Goal: Task Accomplishment & Management: Complete application form

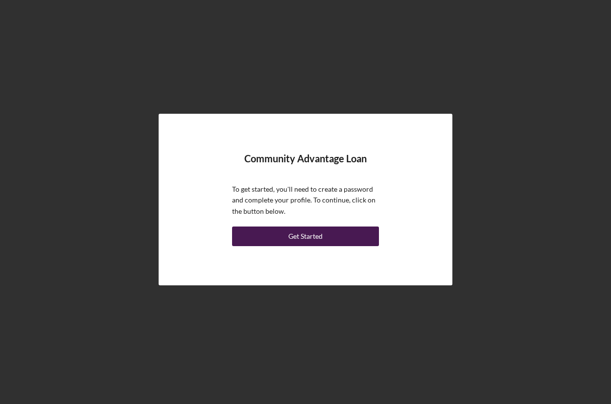
click at [305, 234] on div "Get Started" at bounding box center [306, 236] width 34 height 20
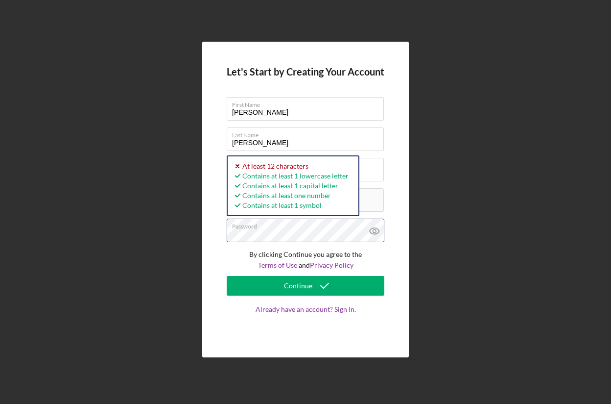
click at [225, 236] on div "Let's Start by Creating Your Account First Name [PERSON_NAME] Last Name [PERSON…" at bounding box center [305, 200] width 207 height 316
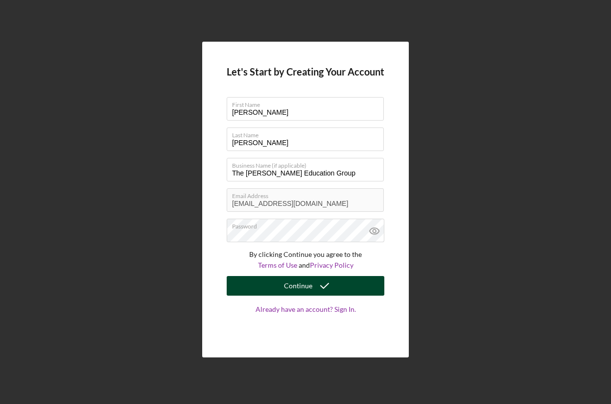
click at [306, 284] on div "Continue" at bounding box center [298, 286] width 28 height 20
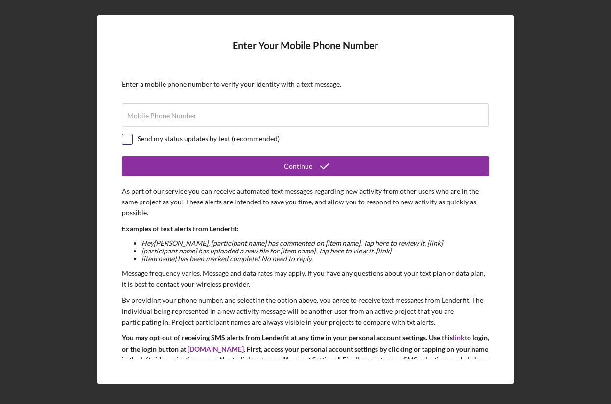
click at [130, 139] on input "checkbox" at bounding box center [127, 139] width 10 height 10
checkbox input "true"
click at [192, 116] on label "Mobile Phone Number" at bounding box center [162, 116] width 70 height 8
click at [192, 116] on input "Mobile Phone Number" at bounding box center [305, 115] width 367 height 24
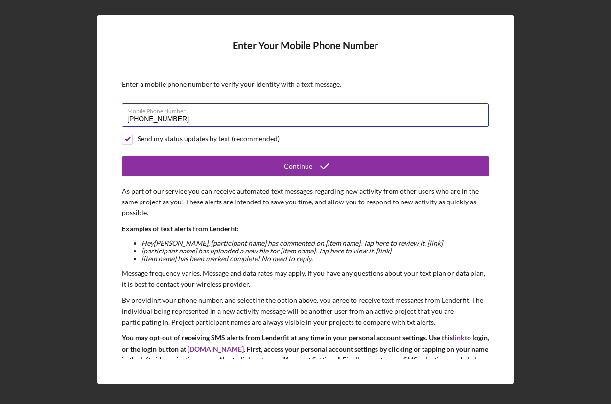
scroll to position [38, 0]
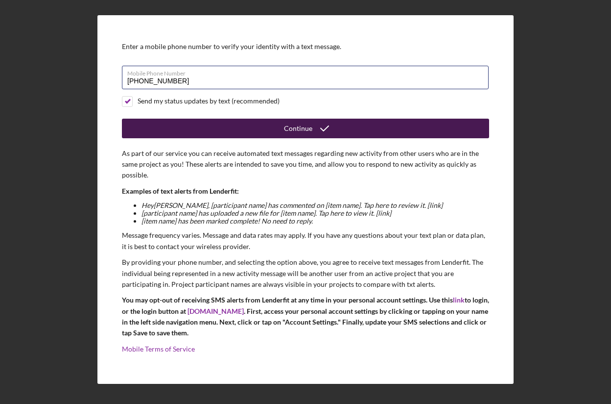
type input "[PHONE_NUMBER]"
click at [301, 124] on div "Continue" at bounding box center [298, 129] width 28 height 20
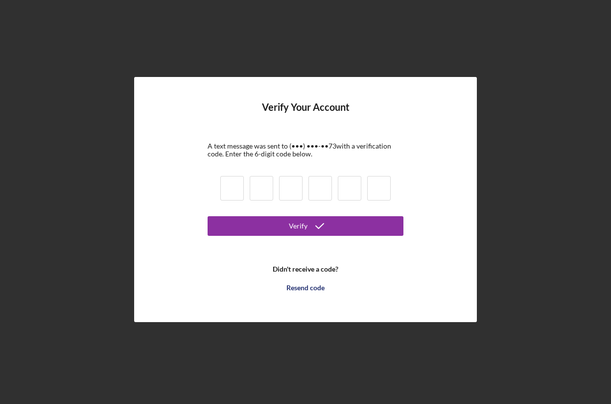
click at [227, 182] on input at bounding box center [232, 188] width 24 height 24
type input "9"
type input "1"
type input "0"
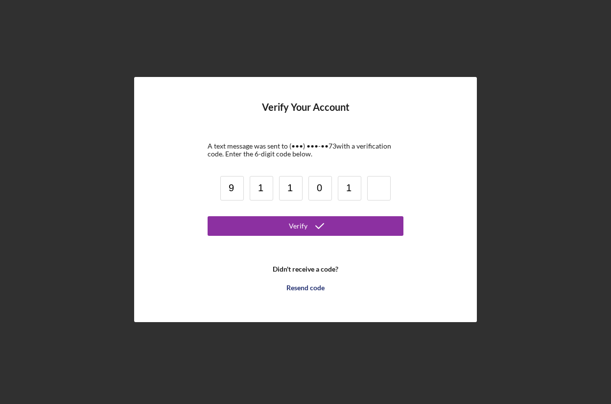
type input "1"
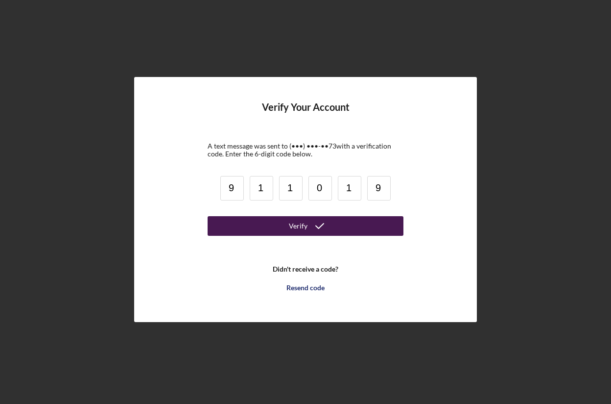
type input "9"
click at [306, 225] on div "Verify" at bounding box center [298, 226] width 19 height 20
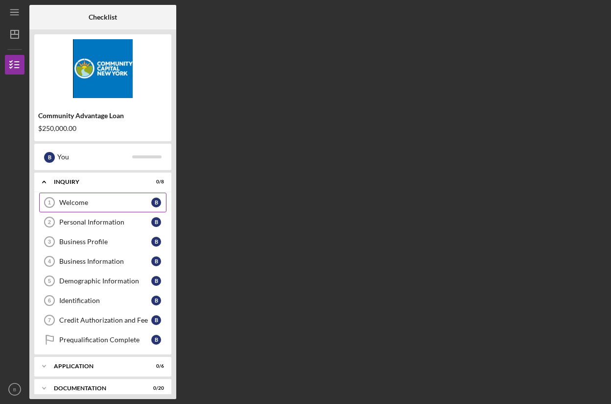
click at [122, 199] on div "Welcome" at bounding box center [105, 202] width 92 height 8
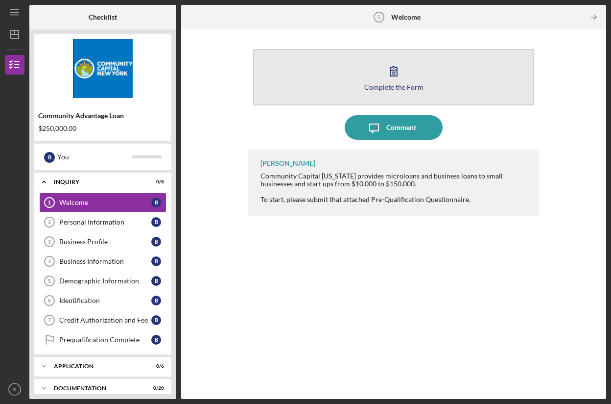
click at [393, 71] on icon "button" at bounding box center [394, 71] width 24 height 24
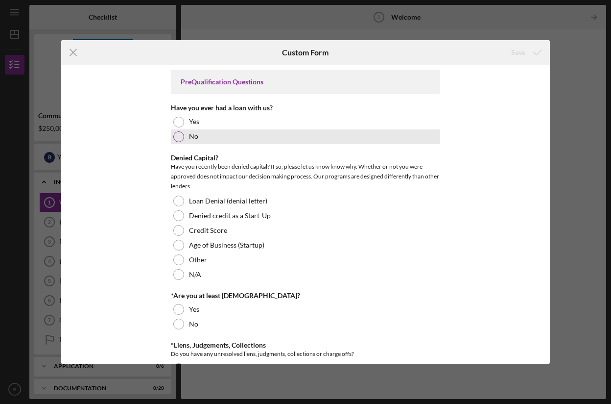
click at [177, 139] on div at bounding box center [178, 136] width 11 height 11
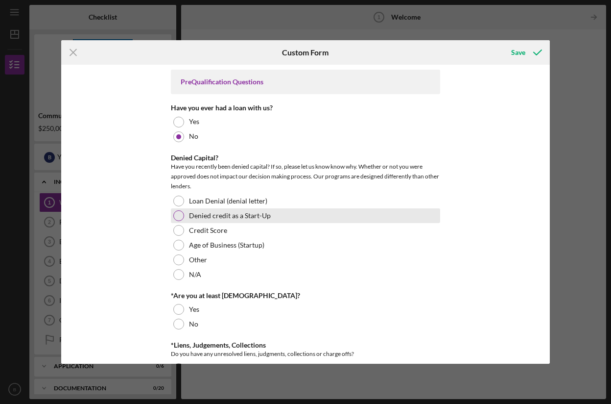
click at [179, 215] on div at bounding box center [178, 215] width 11 height 11
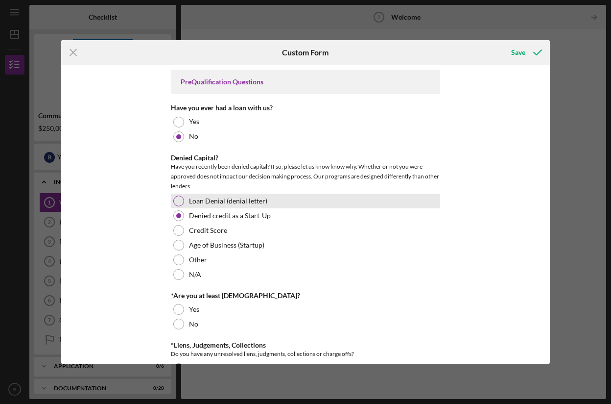
click at [179, 198] on div at bounding box center [178, 201] width 11 height 11
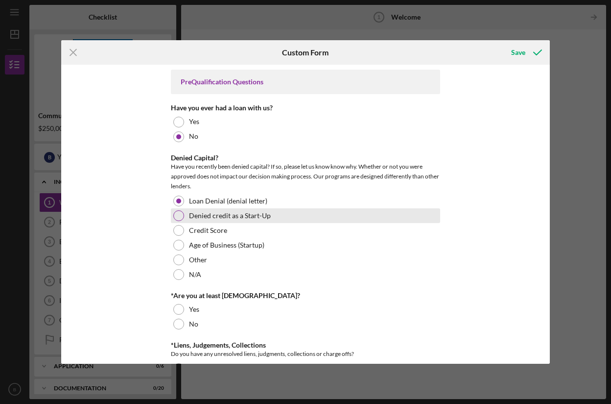
click at [181, 215] on div at bounding box center [178, 215] width 11 height 11
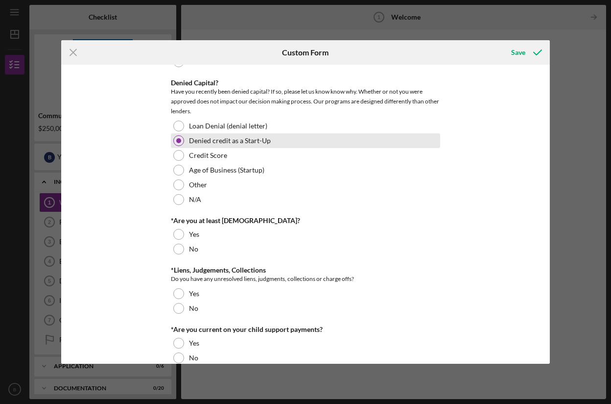
scroll to position [77, 0]
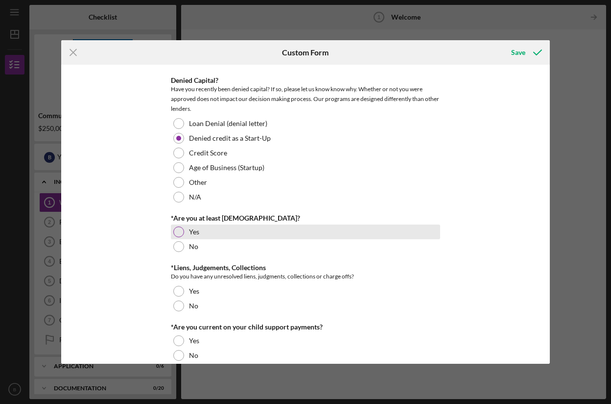
click at [176, 234] on div at bounding box center [178, 231] width 11 height 11
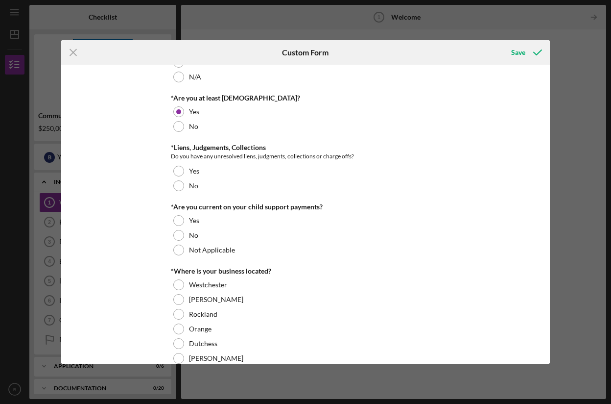
scroll to position [199, 0]
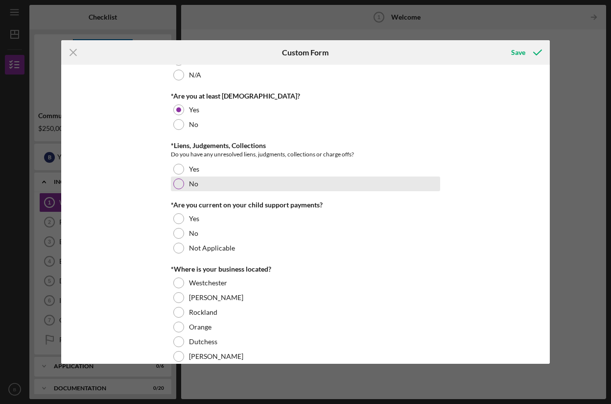
click at [179, 182] on div at bounding box center [178, 183] width 11 height 11
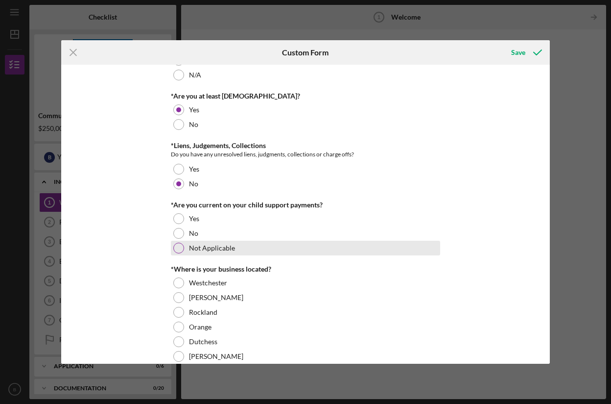
click at [177, 245] on div at bounding box center [178, 248] width 11 height 11
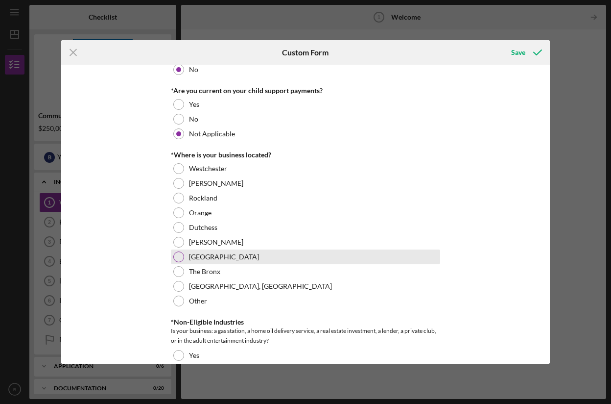
scroll to position [317, 0]
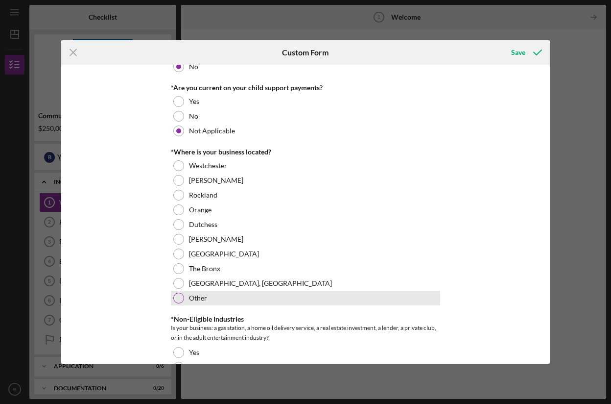
click at [178, 298] on div at bounding box center [178, 298] width 11 height 11
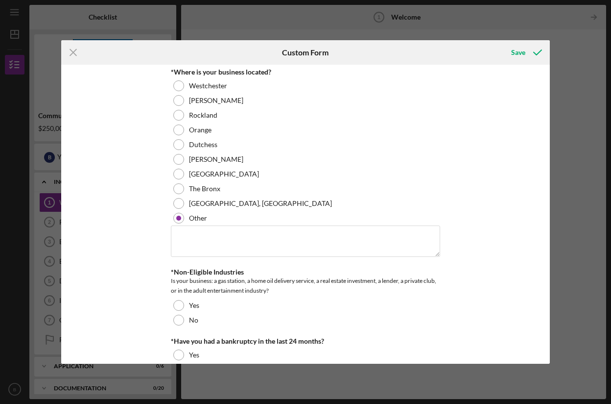
scroll to position [400, 0]
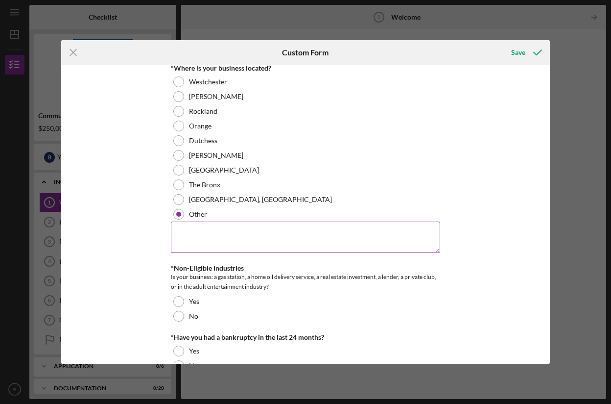
click at [213, 240] on textarea at bounding box center [305, 236] width 269 height 31
type textarea "N"
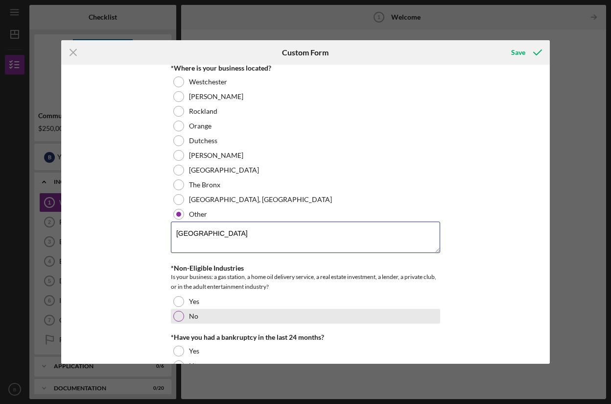
type textarea "[GEOGRAPHIC_DATA]"
click at [178, 318] on div at bounding box center [178, 316] width 11 height 11
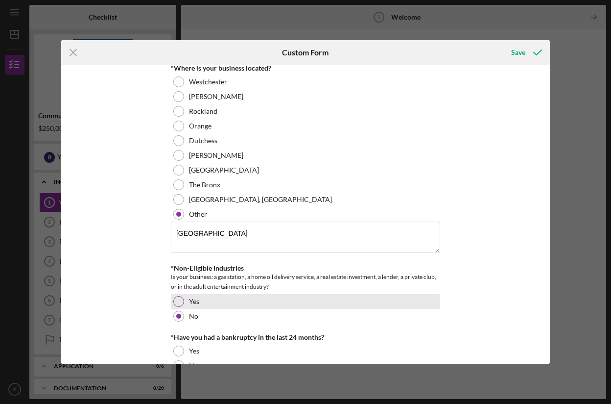
scroll to position [474, 0]
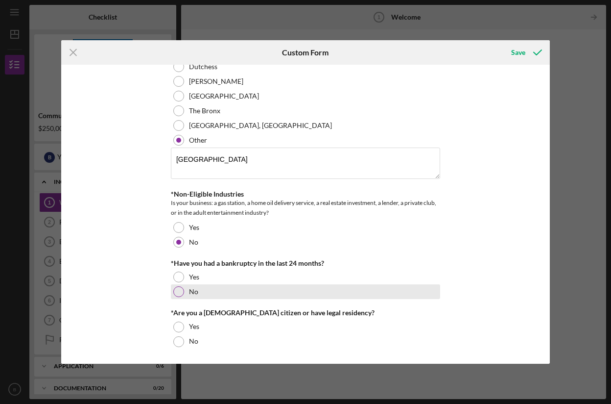
click at [175, 290] on div at bounding box center [178, 291] width 11 height 11
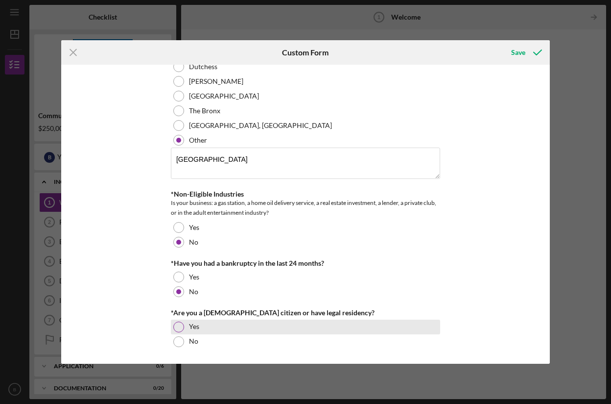
click at [176, 329] on div at bounding box center [178, 326] width 11 height 11
click at [576, 206] on div "Icon/Menu Close Custom Form Save PreQualification Questions Have you ever had a…" at bounding box center [305, 202] width 611 height 404
click at [71, 49] on icon "Icon/Menu Close" at bounding box center [73, 52] width 24 height 24
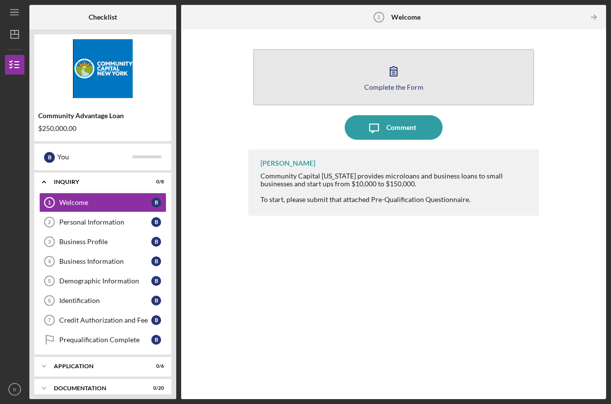
click at [391, 73] on icon "button" at bounding box center [394, 71] width 7 height 9
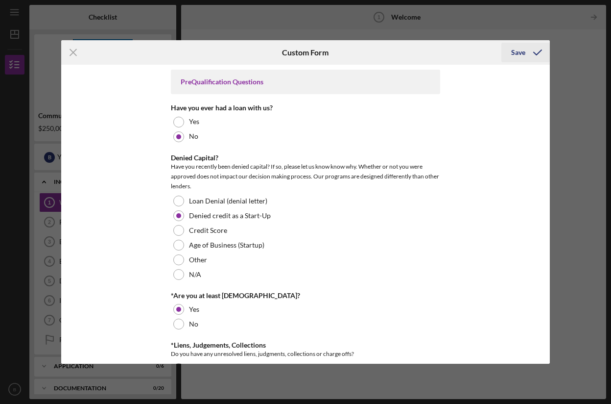
click at [517, 51] on div "Save" at bounding box center [519, 53] width 14 height 20
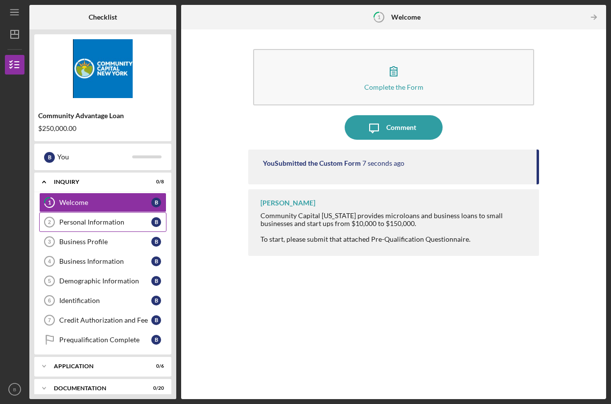
click at [132, 219] on div "Personal Information" at bounding box center [105, 222] width 92 height 8
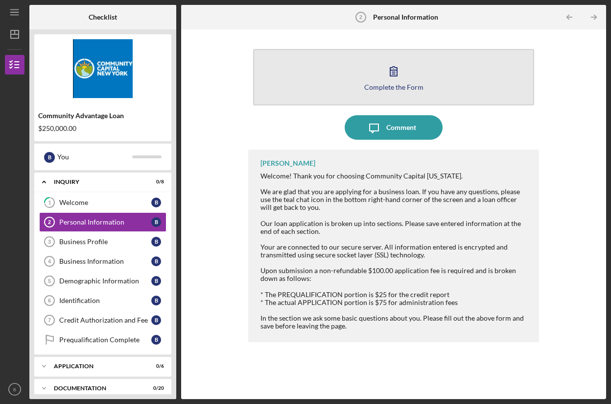
click at [392, 71] on icon "button" at bounding box center [394, 71] width 24 height 24
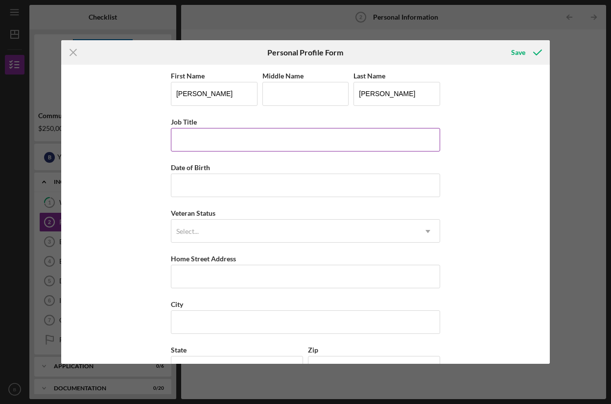
click at [215, 143] on input "Job Title" at bounding box center [305, 140] width 269 height 24
type input "Founder and Managing Director"
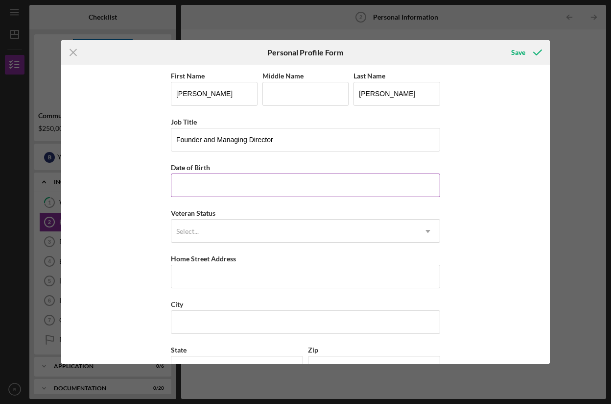
click at [216, 184] on input "Date of Birth" at bounding box center [305, 185] width 269 height 24
type input "[DATE]"
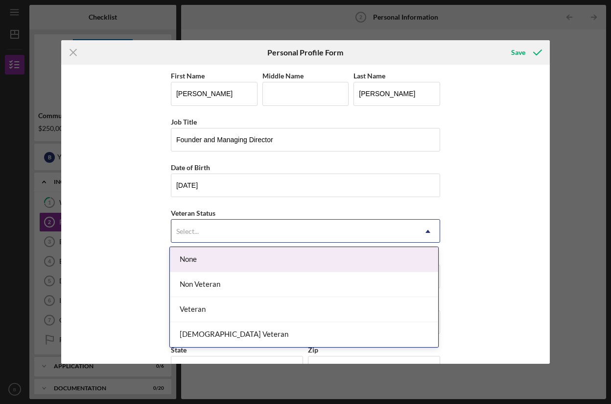
click at [279, 232] on div "Select..." at bounding box center [293, 231] width 245 height 23
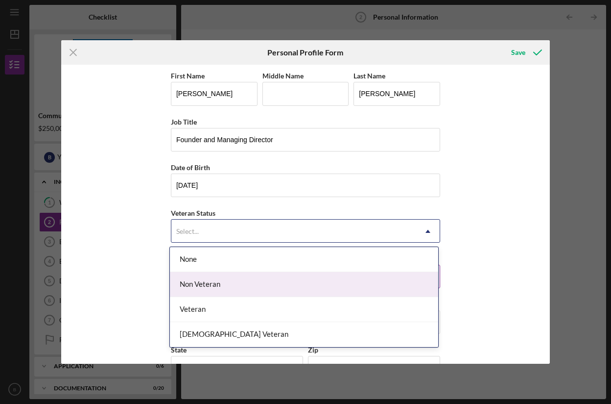
click at [282, 275] on div "Non Veteran" at bounding box center [304, 284] width 269 height 25
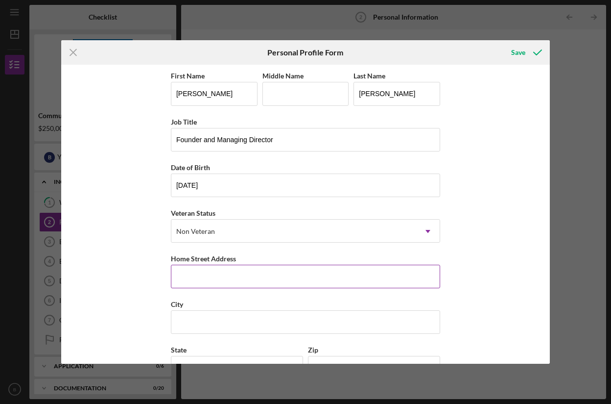
scroll to position [76, 0]
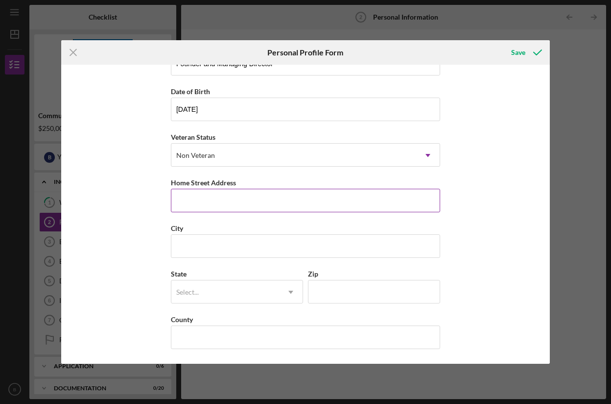
click at [280, 198] on input "Home Street Address" at bounding box center [305, 201] width 269 height 24
type input "[STREET_ADDRESS]"
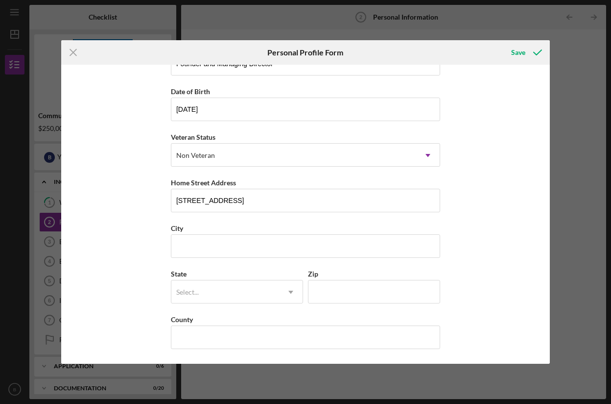
type input "A."
type input "[US_STATE]"
type input "NY"
type input "10027"
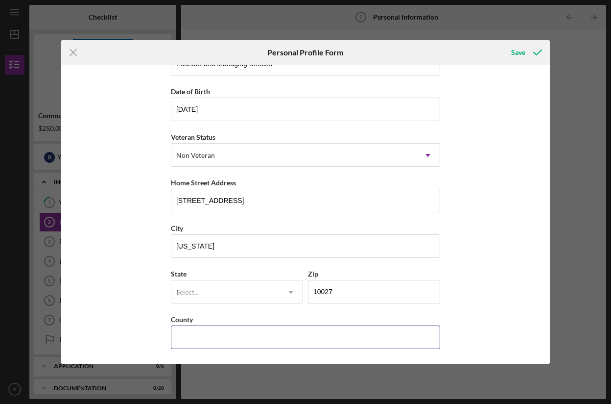
type input "[GEOGRAPHIC_DATA]"
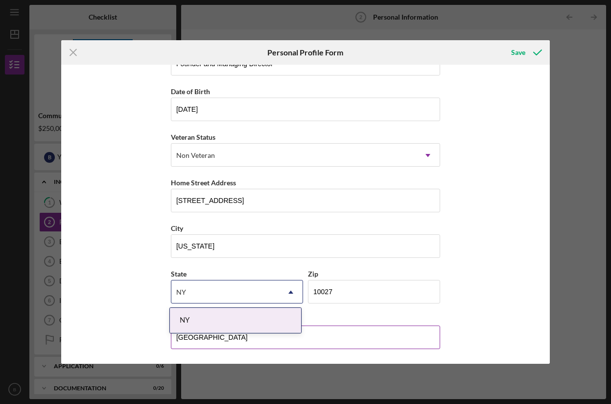
drag, startPoint x: 312, startPoint y: 326, endPoint x: 317, endPoint y: 321, distance: 7.3
click at [312, 326] on input "[GEOGRAPHIC_DATA]" at bounding box center [305, 337] width 269 height 24
click at [325, 313] on div "First Name [PERSON_NAME] Middle Name A. Last Name [PERSON_NAME] Title Founder a…" at bounding box center [305, 176] width 269 height 365
click at [127, 316] on div "First Name [PERSON_NAME] Middle Name A. Last Name [PERSON_NAME] Title Founder a…" at bounding box center [305, 214] width 489 height 298
click at [514, 49] on div "Save" at bounding box center [519, 53] width 14 height 20
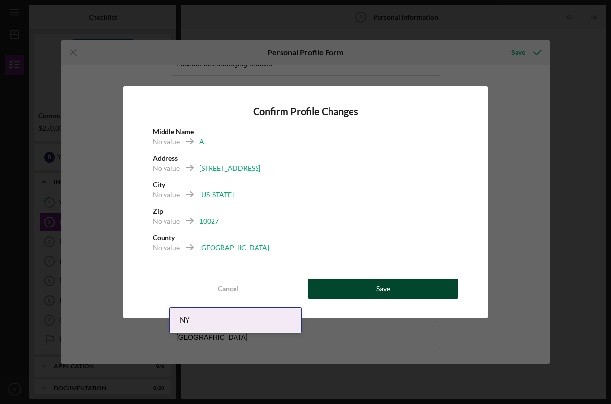
click at [377, 291] on div "Save" at bounding box center [384, 289] width 14 height 20
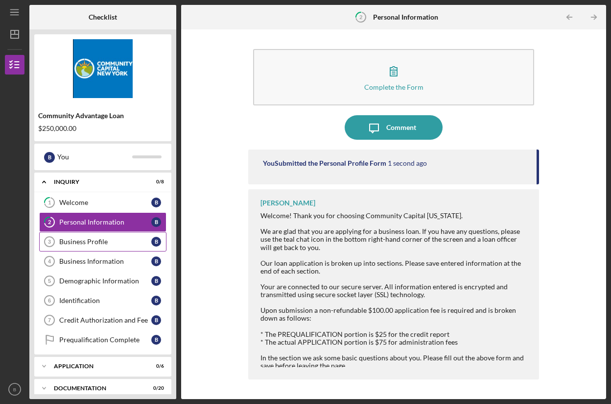
click at [81, 239] on div "Business Profile" at bounding box center [105, 242] width 92 height 8
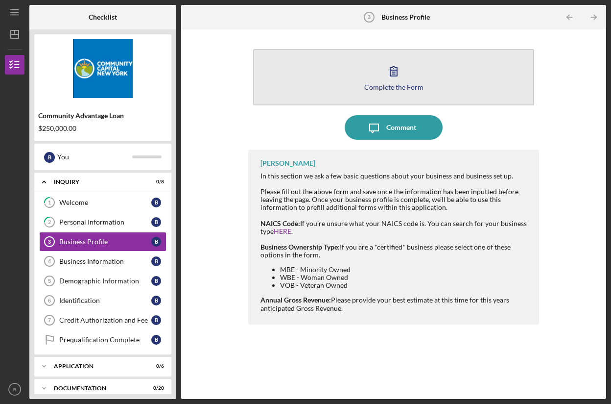
click at [399, 88] on div "Complete the Form" at bounding box center [394, 86] width 59 height 7
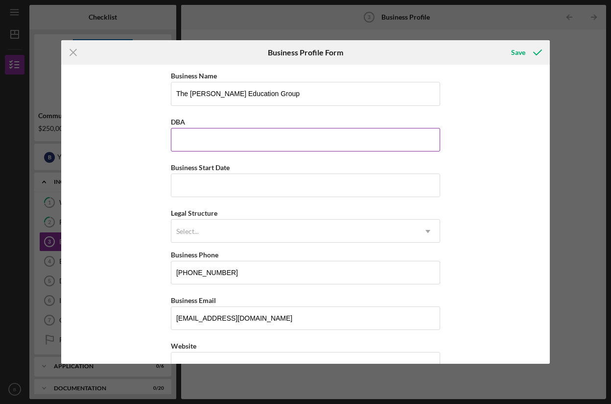
click at [256, 139] on input "DBA" at bounding box center [305, 140] width 269 height 24
type input "[PERSON_NAME] ITF"
type input "[STREET_ADDRESS]"
type input "[US_STATE]"
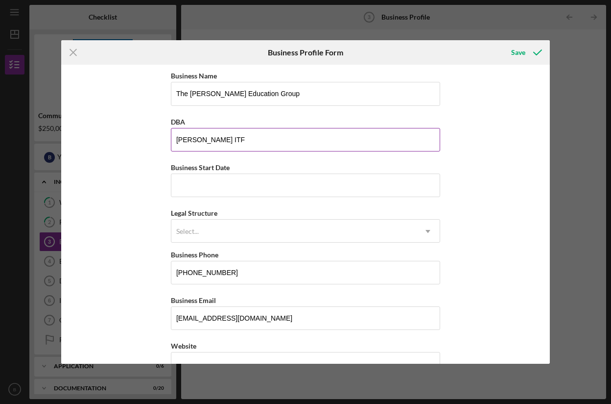
type input "10027"
type input "[US_STATE]"
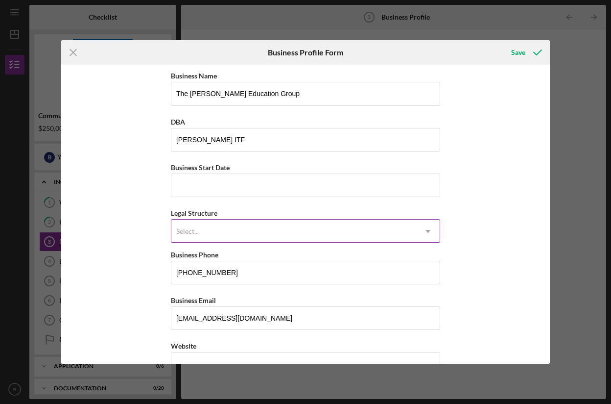
click at [245, 232] on div "Select..." at bounding box center [293, 231] width 245 height 23
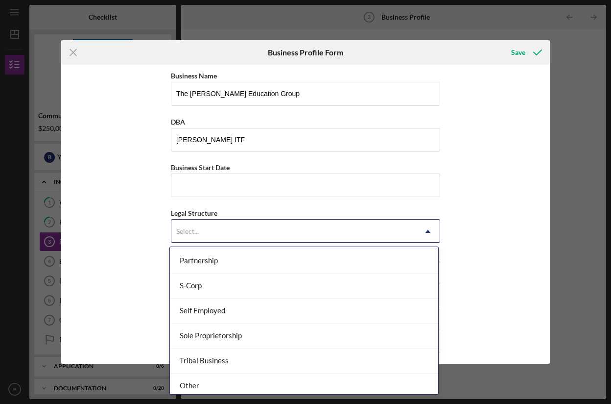
scroll to position [228, 0]
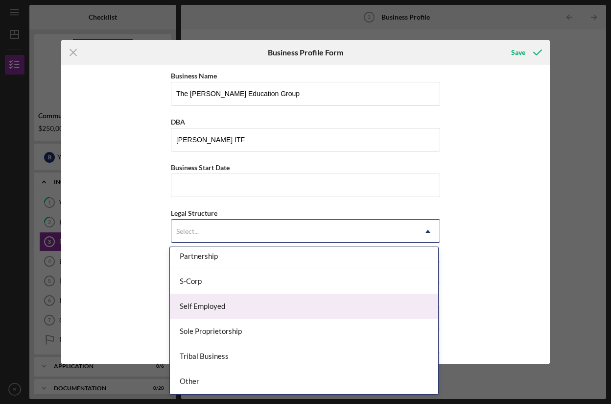
click at [253, 307] on div "Self Employed" at bounding box center [304, 306] width 269 height 25
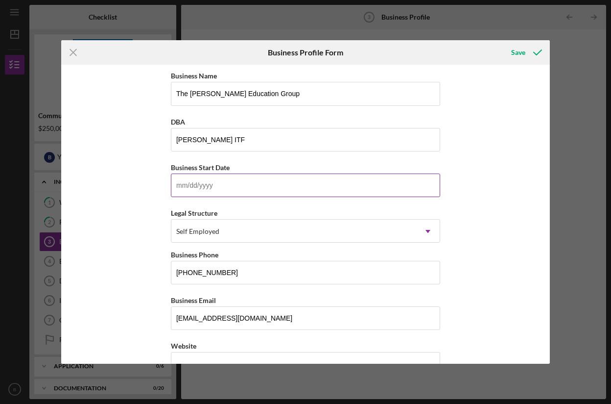
click at [236, 188] on input "Business Start Date" at bounding box center [305, 185] width 269 height 24
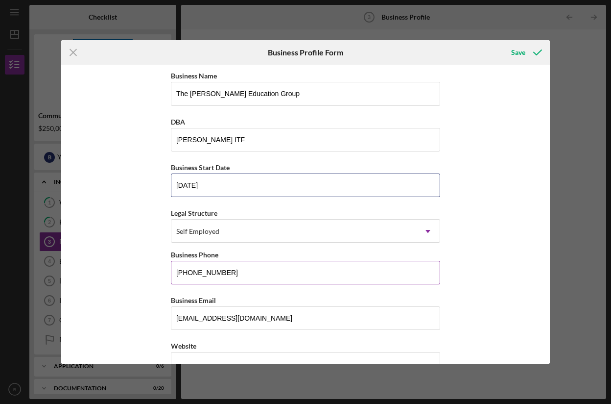
type input "[DATE]"
drag, startPoint x: 245, startPoint y: 270, endPoint x: 144, endPoint y: 256, distance: 102.0
click at [144, 256] on div "Business Name The [PERSON_NAME] Education Group DBA [PERSON_NAME] ITF Business …" at bounding box center [305, 214] width 489 height 298
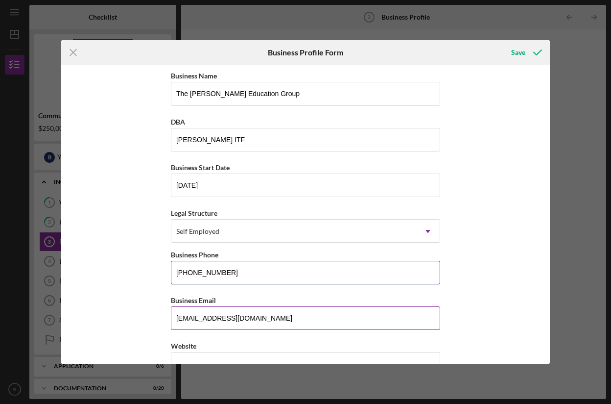
type input "[PHONE_NUMBER]"
drag, startPoint x: 262, startPoint y: 322, endPoint x: 154, endPoint y: 319, distance: 108.3
click at [154, 319] on div "Business Name The [PERSON_NAME] Education Group DBA [PERSON_NAME] ITF Business …" at bounding box center [305, 214] width 489 height 298
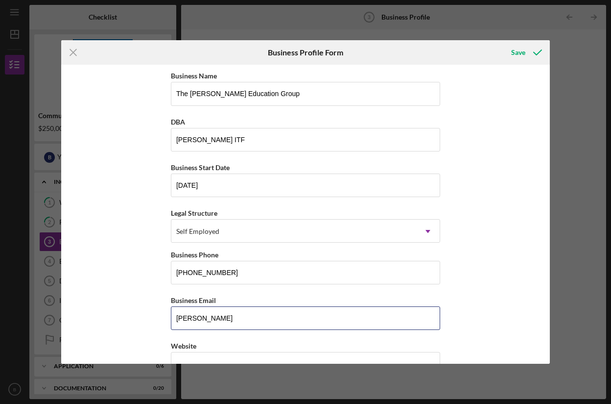
type input "[PERSON_NAME][EMAIL_ADDRESS][DOMAIN_NAME]"
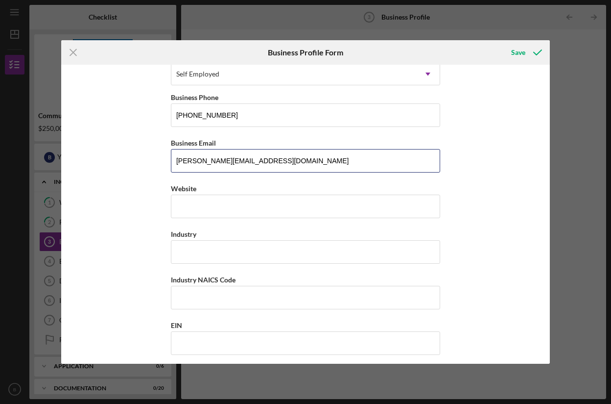
scroll to position [159, 0]
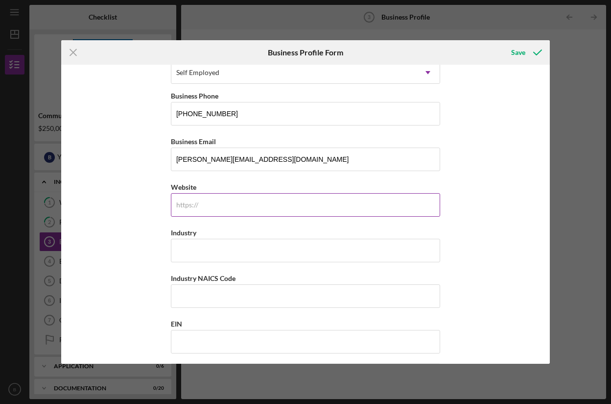
click at [203, 210] on input "Website" at bounding box center [305, 205] width 269 height 24
type input "[DOMAIN_NAME][URL]"
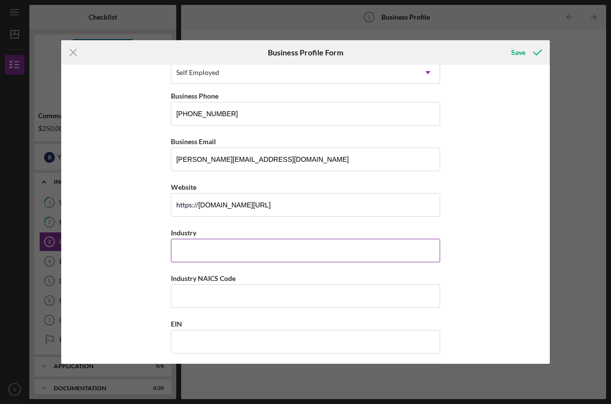
click at [246, 259] on input "Industry" at bounding box center [305, 251] width 269 height 24
type input "AI EdTech"
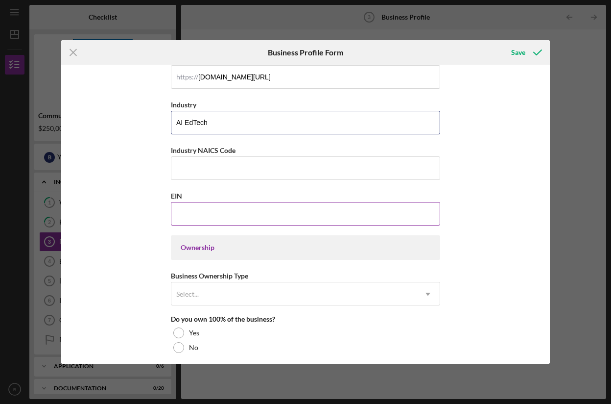
scroll to position [304, 0]
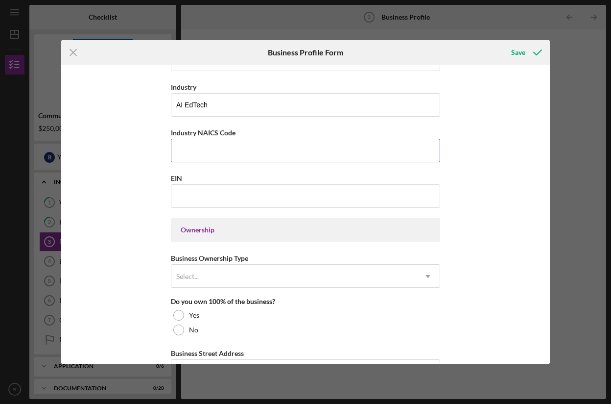
click at [234, 150] on input "Industry NAICS Code" at bounding box center [305, 151] width 269 height 24
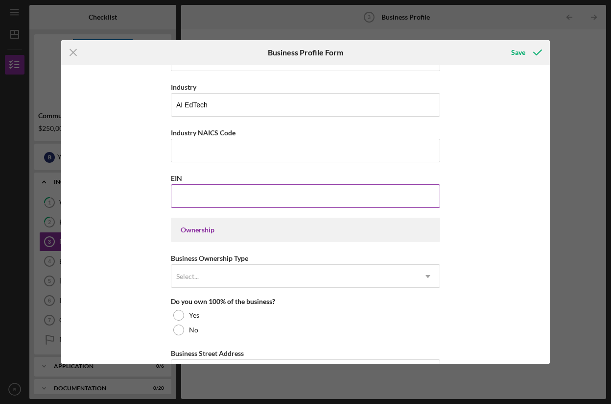
click at [225, 192] on input "EIN" at bounding box center [305, 196] width 269 height 24
type input "8#-#######"
drag, startPoint x: 203, startPoint y: 193, endPoint x: 161, endPoint y: 192, distance: 42.1
click at [161, 192] on div "Business Name The [PERSON_NAME] Education Group DBA [PERSON_NAME] ITF Business …" at bounding box center [305, 214] width 489 height 298
click at [194, 190] on input "EIN" at bounding box center [305, 196] width 269 height 24
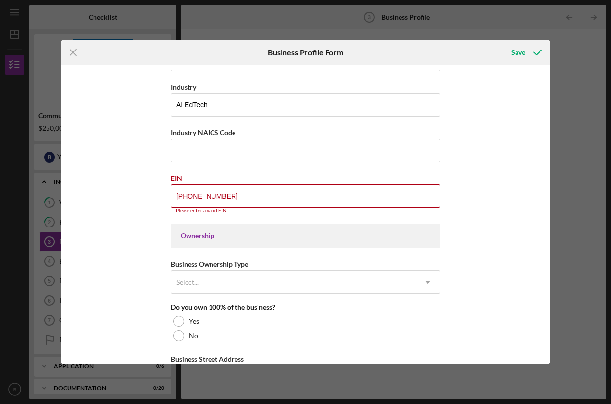
click at [226, 232] on div "Ownership" at bounding box center [306, 236] width 250 height 8
click at [219, 196] on input "[PHONE_NUMBER]" at bounding box center [305, 196] width 269 height 24
type input "[PHONE_NUMBER]"
drag, startPoint x: 231, startPoint y: 195, endPoint x: 152, endPoint y: 188, distance: 78.7
click at [152, 188] on div "Business Name The [PERSON_NAME] Education Group DBA [PERSON_NAME] ITF Business …" at bounding box center [305, 214] width 489 height 298
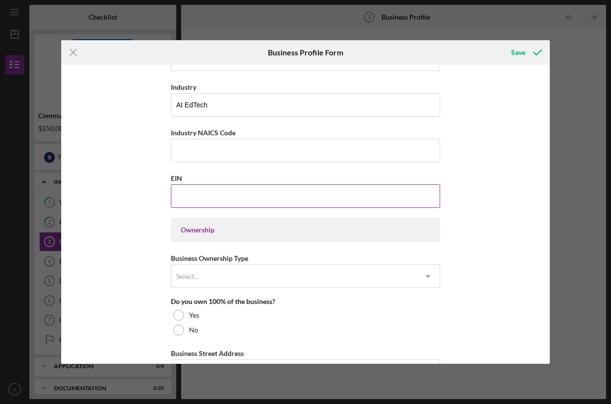
click at [216, 189] on input "EIN" at bounding box center [305, 196] width 269 height 24
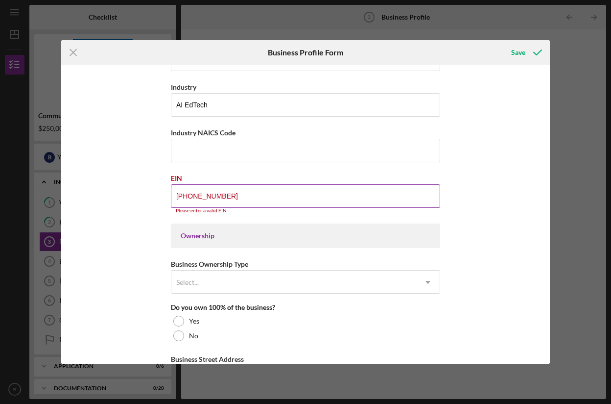
click at [185, 195] on input "[PHONE_NUMBER]" at bounding box center [305, 196] width 269 height 24
drag, startPoint x: 228, startPoint y: 196, endPoint x: 159, endPoint y: 187, distance: 70.1
click at [159, 187] on div "Business Name The [PERSON_NAME] Education Group DBA [PERSON_NAME] ITF Business …" at bounding box center [305, 214] width 489 height 298
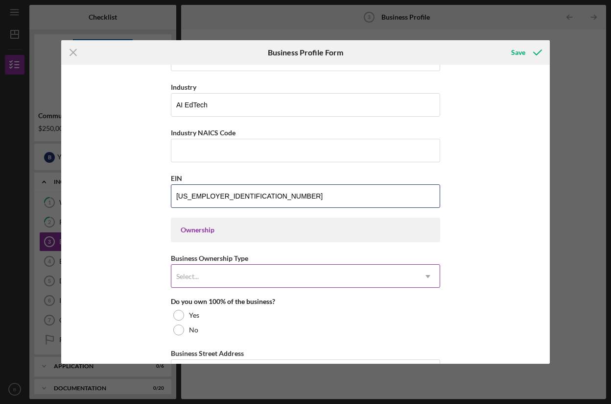
type input "[US_EMPLOYER_IDENTIFICATION_NUMBER]"
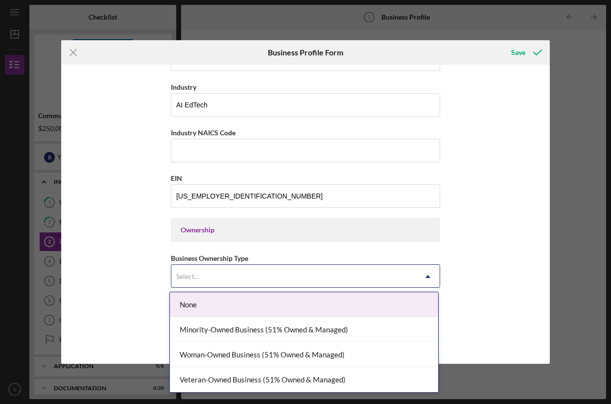
click at [214, 266] on div "Select..." at bounding box center [293, 276] width 245 height 23
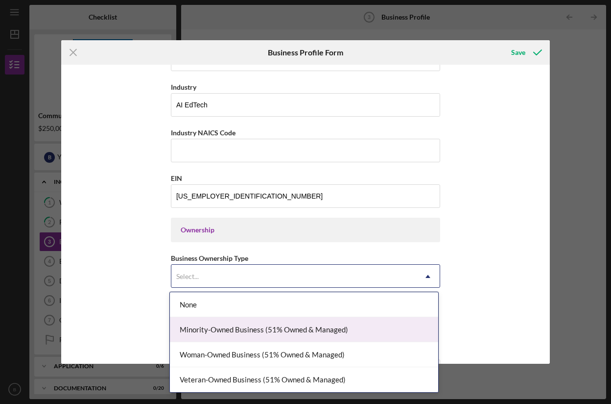
click at [269, 324] on div "Minority-Owned Business (51% Owned & Managed)" at bounding box center [304, 329] width 269 height 25
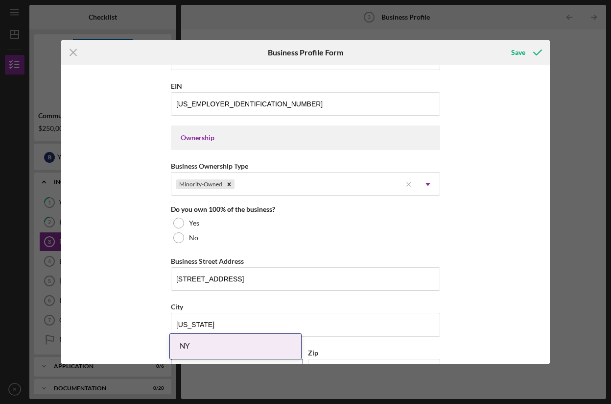
scroll to position [400, 0]
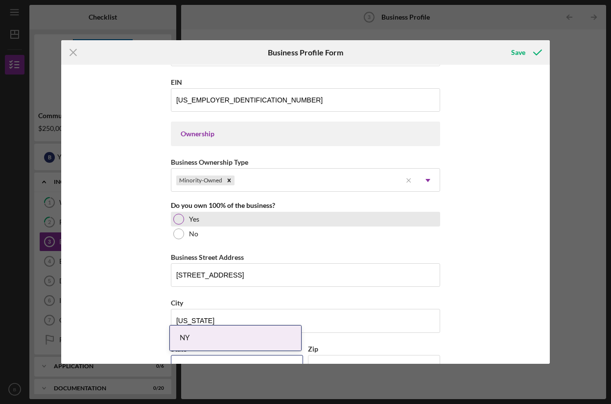
click at [181, 219] on div at bounding box center [178, 219] width 11 height 11
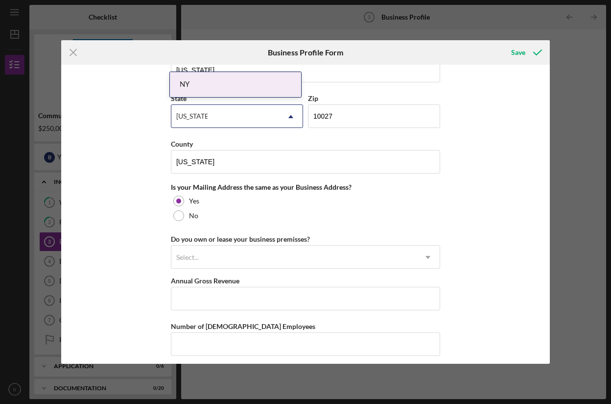
scroll to position [654, 0]
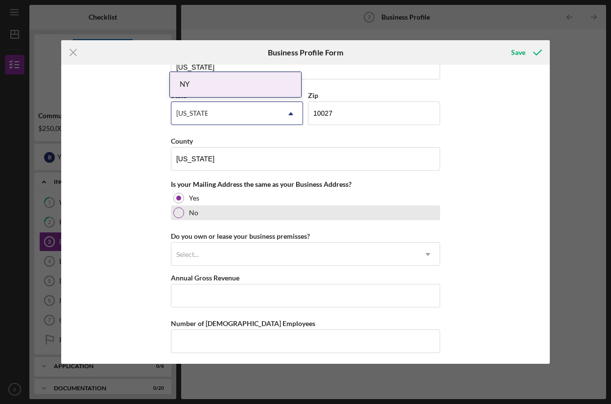
click at [177, 213] on div at bounding box center [178, 212] width 11 height 11
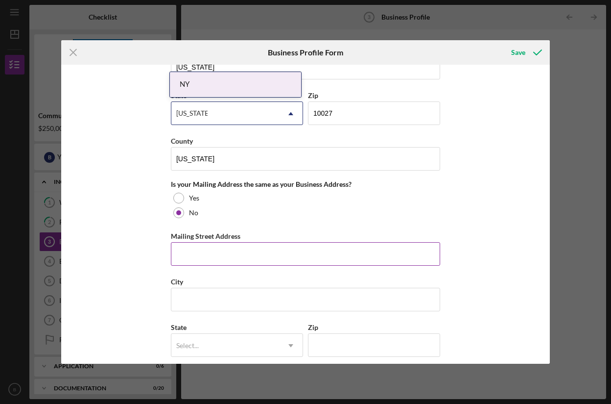
click at [240, 252] on input "Mailing Street Address" at bounding box center [305, 254] width 269 height 24
type input "[STREET_ADDRESS]"
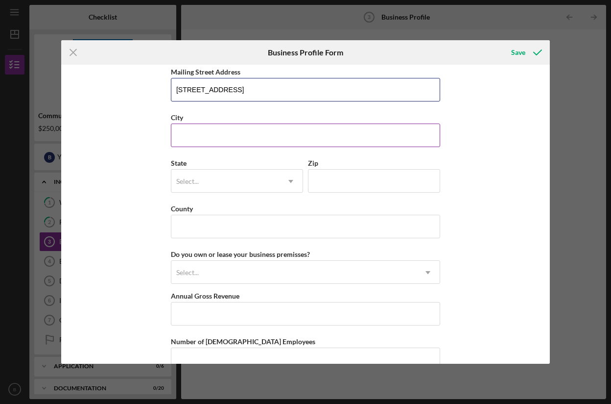
scroll to position [819, 0]
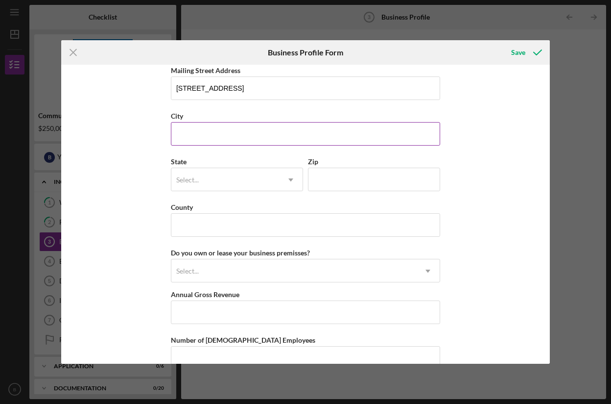
click at [226, 139] on input "City" at bounding box center [305, 134] width 269 height 24
type input "[US_STATE]"
type input "10027"
type input "NY"
type input "1"
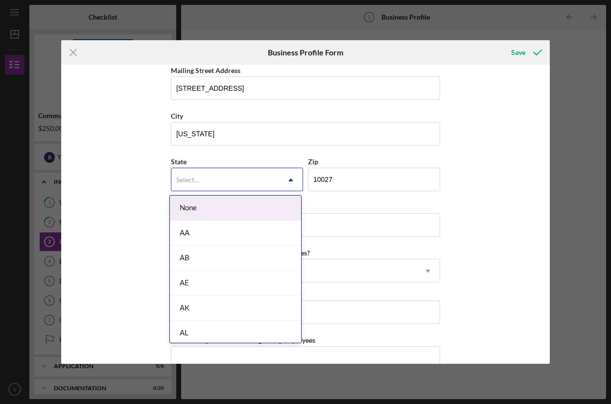
click at [213, 171] on div "Select..." at bounding box center [225, 180] width 108 height 23
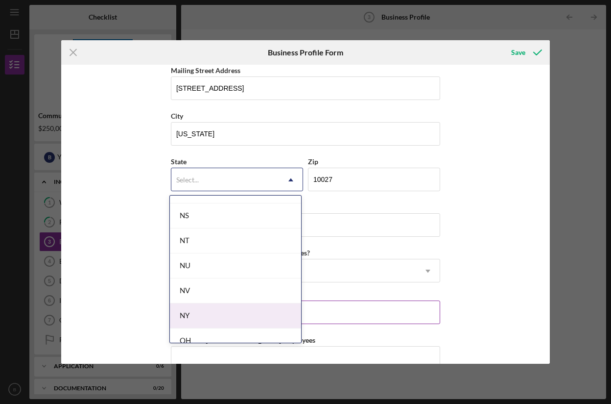
click at [215, 322] on div "NY" at bounding box center [235, 315] width 131 height 25
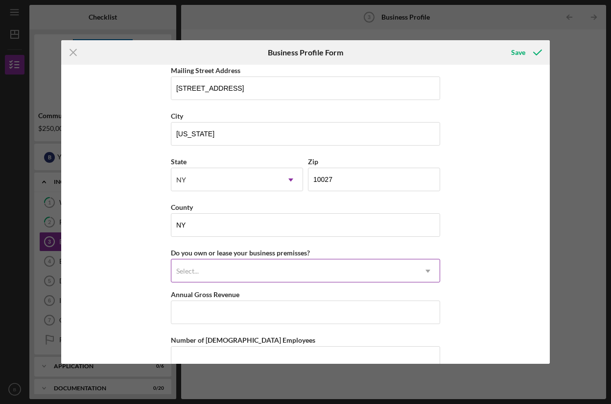
click at [235, 271] on div "Select..." at bounding box center [293, 271] width 245 height 23
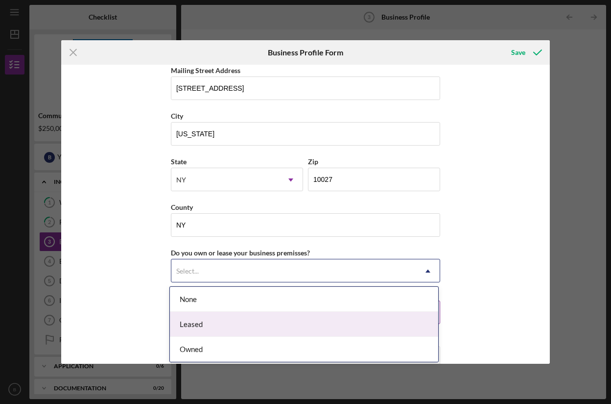
click at [233, 321] on div "Leased" at bounding box center [304, 324] width 269 height 25
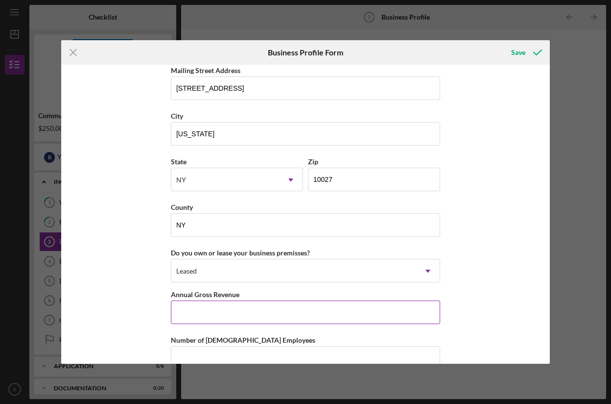
scroll to position [885, 0]
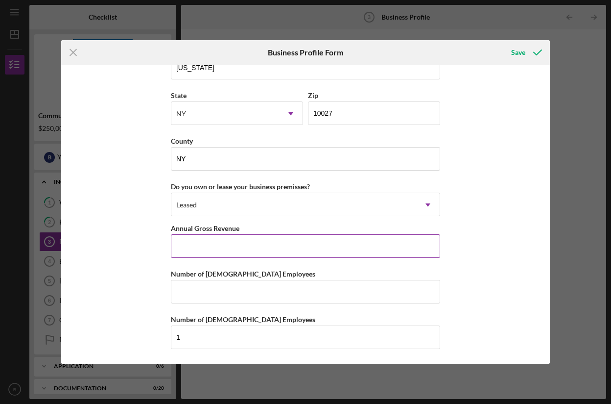
click at [288, 246] on input "Annual Gross Revenue" at bounding box center [305, 246] width 269 height 24
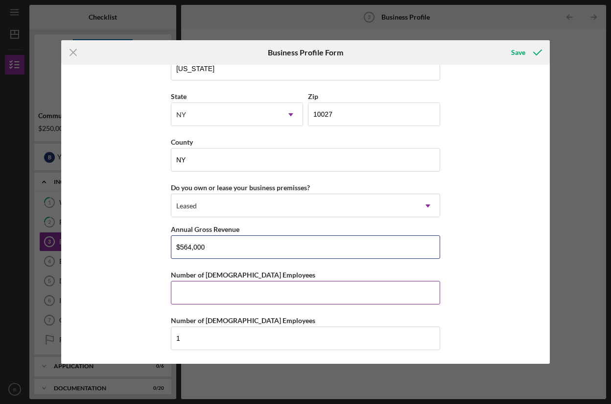
type input "$564,000"
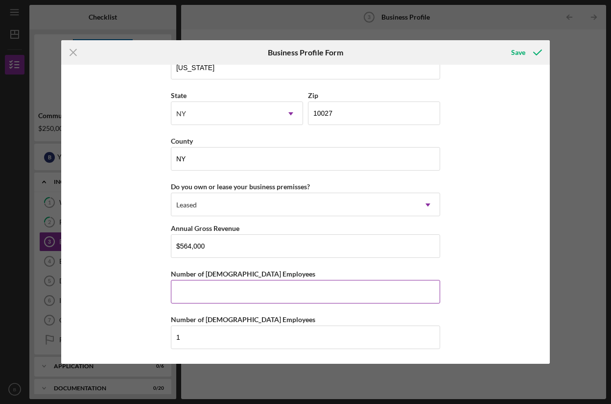
click at [256, 290] on input "Number of [DEMOGRAPHIC_DATA] Employees" at bounding box center [305, 292] width 269 height 24
type input "1"
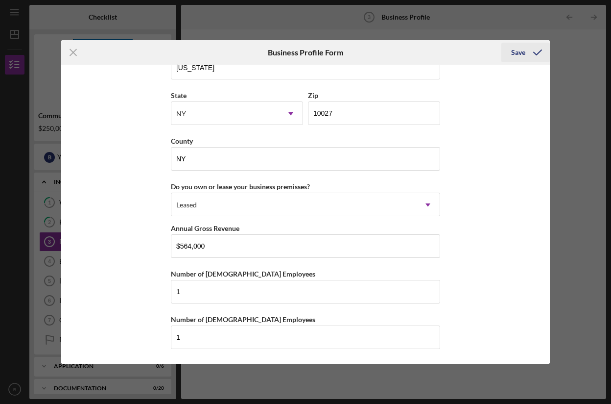
click at [517, 51] on div "Save" at bounding box center [519, 53] width 14 height 20
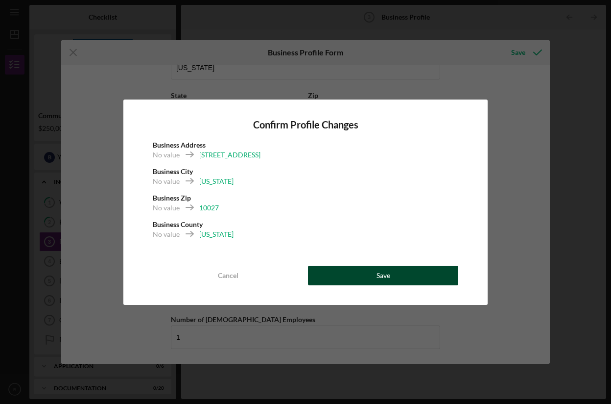
click at [371, 276] on button "Save" at bounding box center [383, 276] width 150 height 20
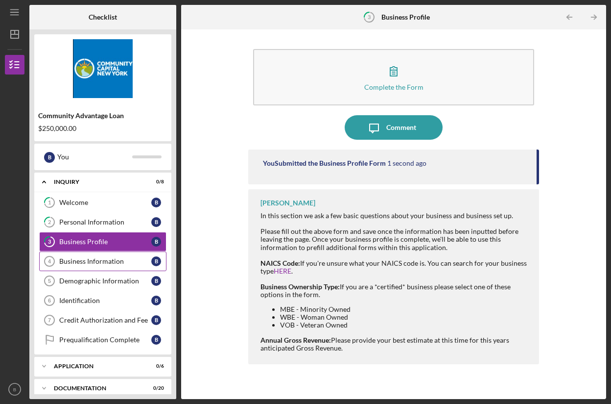
click at [119, 264] on div "Business Information" at bounding box center [105, 261] width 92 height 8
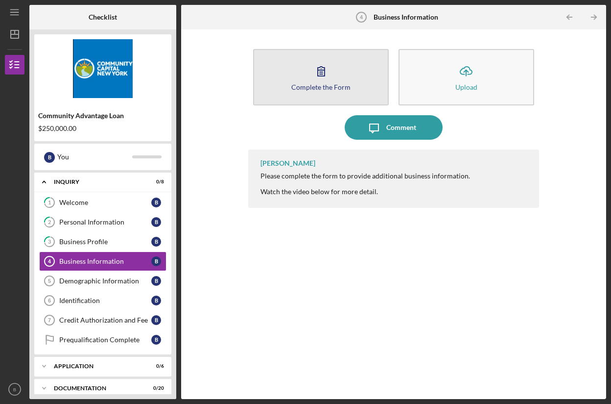
click at [322, 72] on icon "button" at bounding box center [321, 71] width 24 height 24
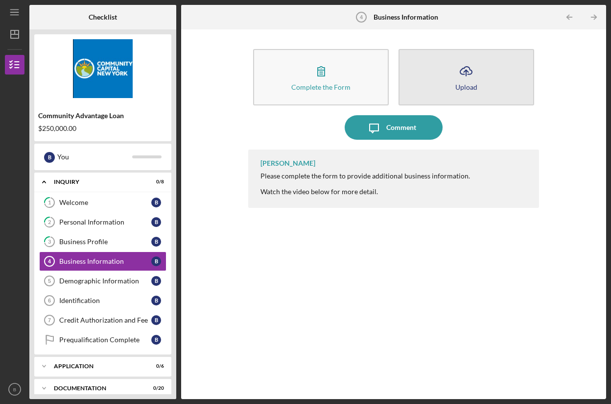
click at [462, 78] on icon "Icon/Upload" at bounding box center [466, 71] width 24 height 24
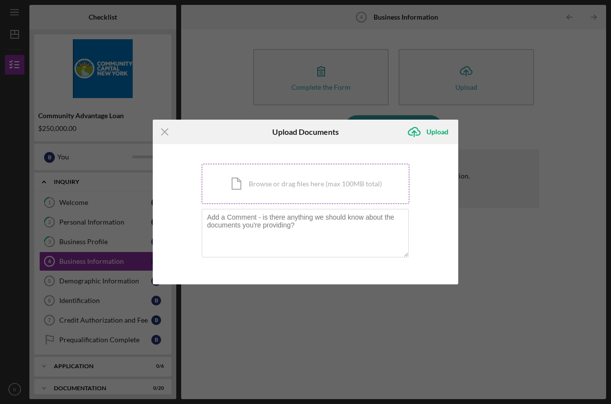
click at [266, 184] on div "Icon/Document Browse or drag files here (max 100MB total) Tap to choose files o…" at bounding box center [306, 184] width 208 height 40
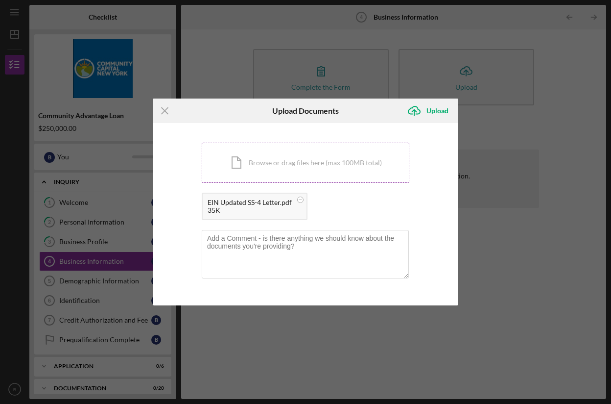
click at [264, 167] on div "Icon/Document Browse or drag files here (max 100MB total) Tap to choose files o…" at bounding box center [306, 163] width 208 height 40
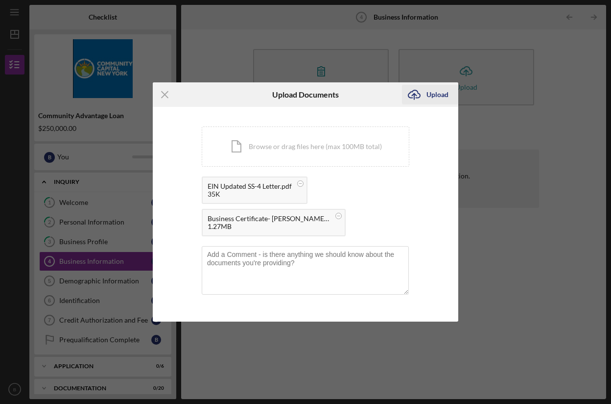
click at [440, 95] on div "Upload" at bounding box center [438, 95] width 22 height 20
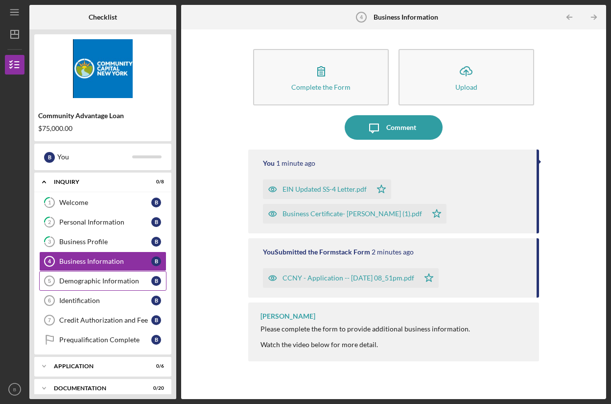
click at [79, 283] on div "Demographic Information" at bounding box center [105, 281] width 92 height 8
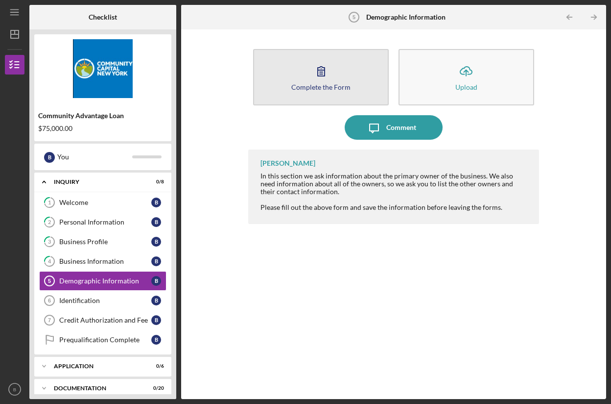
click at [329, 70] on icon "button" at bounding box center [321, 71] width 24 height 24
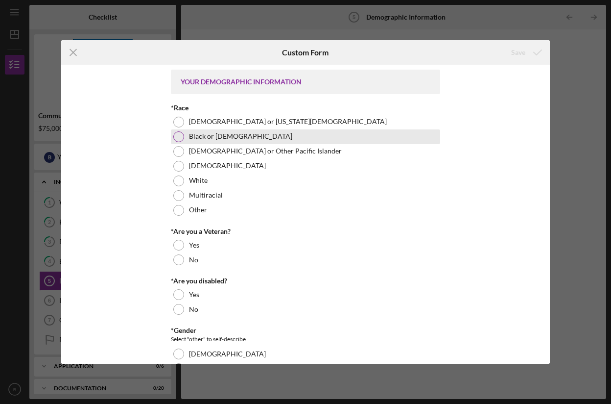
click at [175, 137] on div at bounding box center [178, 136] width 11 height 11
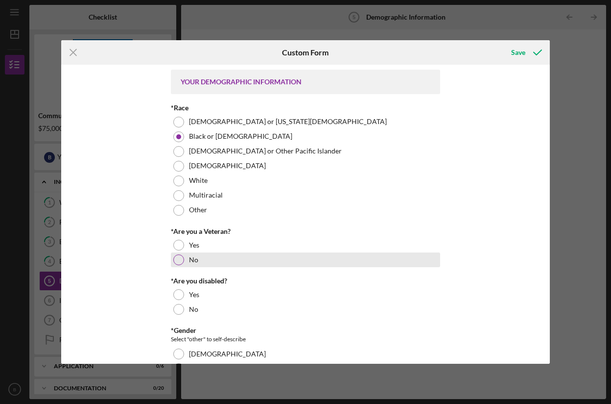
click at [175, 258] on div at bounding box center [178, 259] width 11 height 11
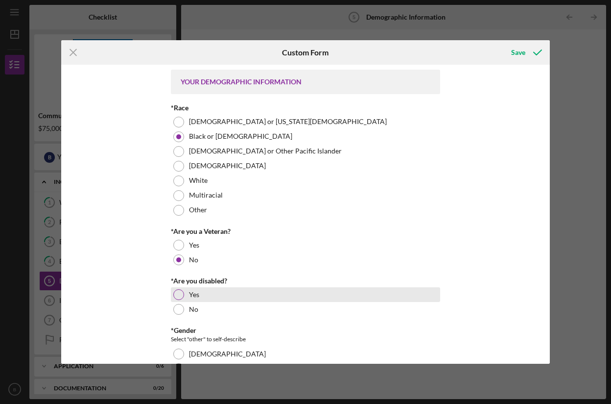
click at [179, 296] on div at bounding box center [178, 294] width 11 height 11
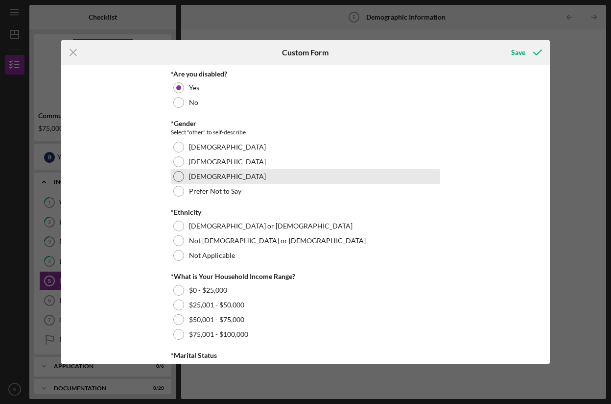
scroll to position [201, 0]
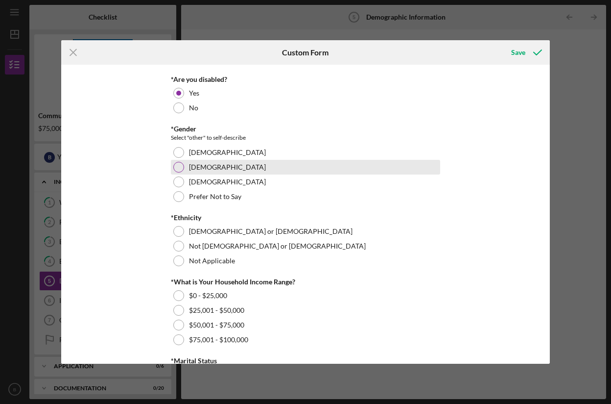
click at [174, 170] on div at bounding box center [178, 167] width 11 height 11
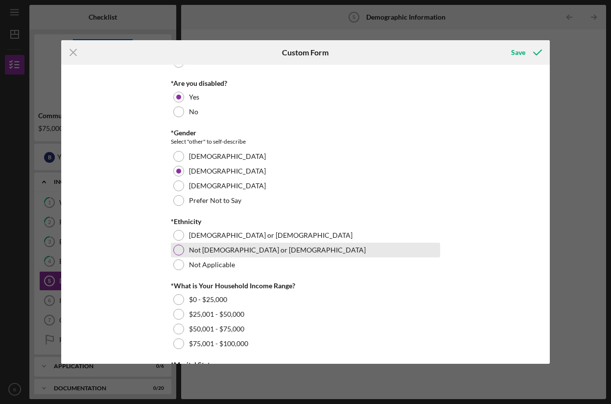
click at [178, 248] on div at bounding box center [178, 250] width 11 height 11
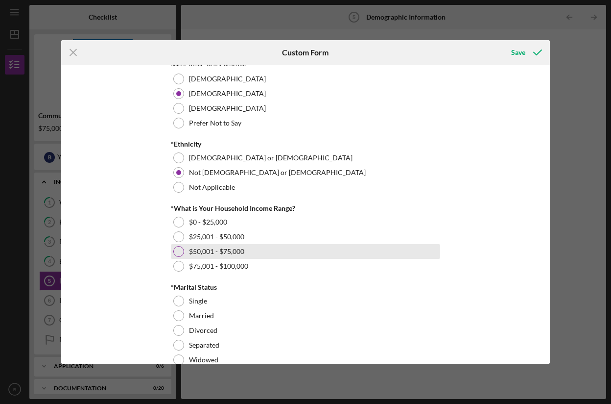
scroll to position [276, 0]
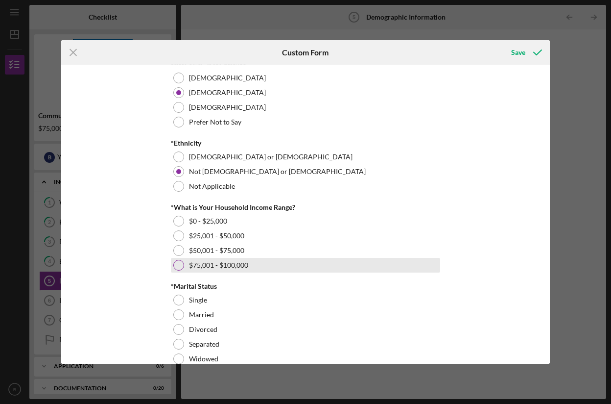
click at [172, 269] on div "$75,001 - $100,000" at bounding box center [305, 265] width 269 height 15
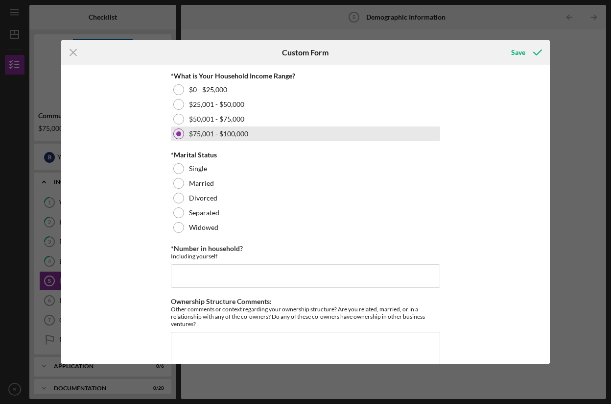
scroll to position [411, 0]
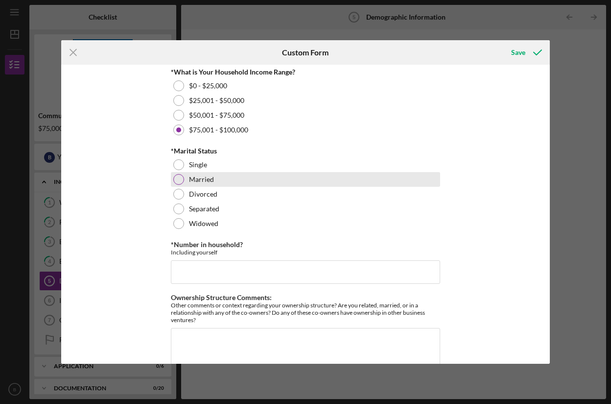
click at [180, 178] on div at bounding box center [178, 179] width 11 height 11
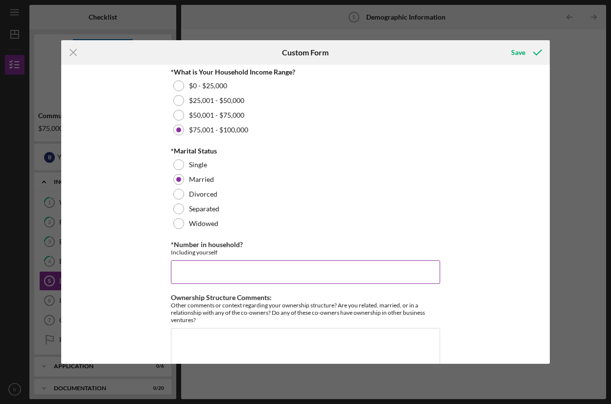
click at [237, 265] on input "*Number in household?" at bounding box center [305, 272] width 269 height 24
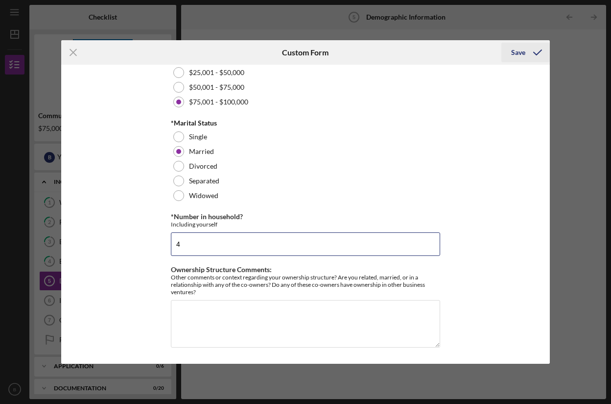
type input "4"
click at [520, 53] on div "Save" at bounding box center [519, 53] width 14 height 20
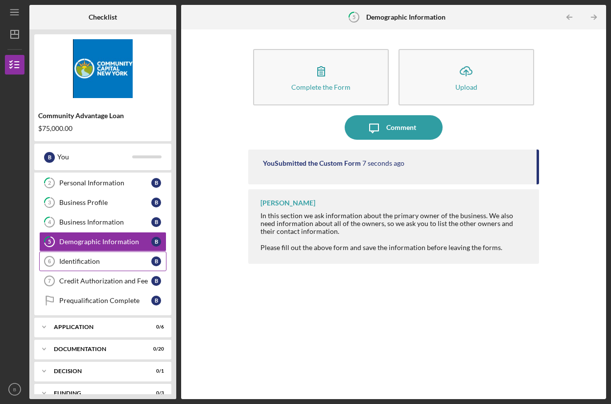
scroll to position [28, 0]
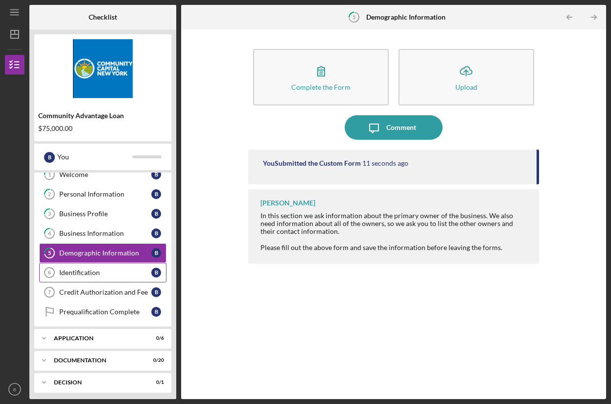
click at [92, 273] on div "Identification" at bounding box center [105, 273] width 92 height 8
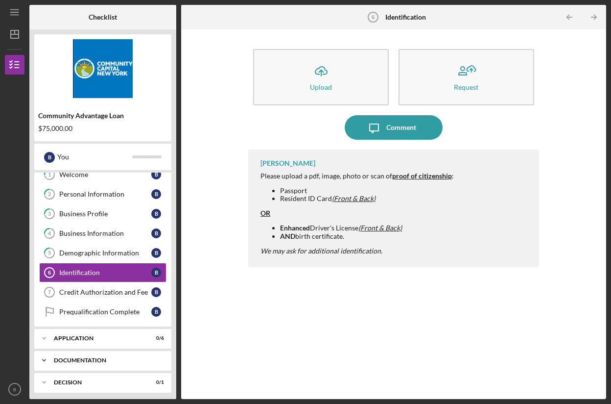
click at [98, 357] on div "Documentation" at bounding box center [106, 360] width 105 height 6
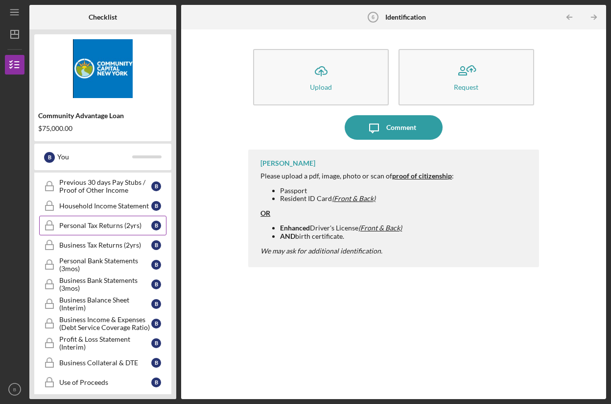
scroll to position [245, 0]
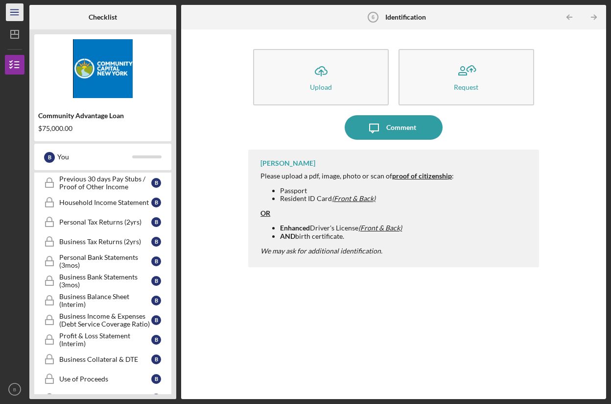
click at [13, 14] on icon "Icon/Menu" at bounding box center [15, 12] width 22 height 22
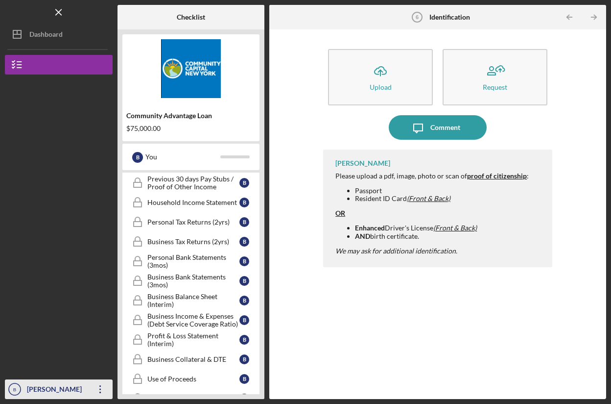
click at [70, 394] on div "[PERSON_NAME]" at bounding box center [56, 390] width 64 height 22
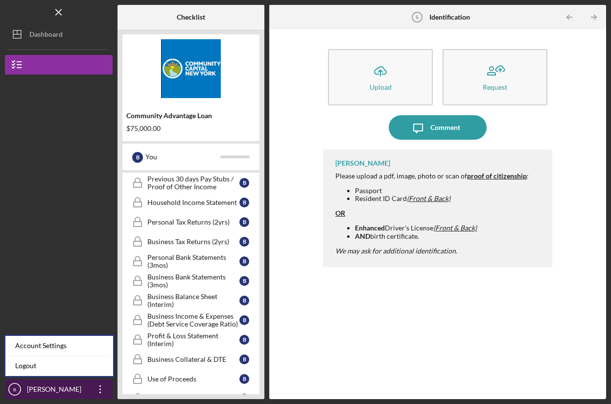
click at [99, 387] on icon "Icon/Overflow" at bounding box center [100, 389] width 24 height 24
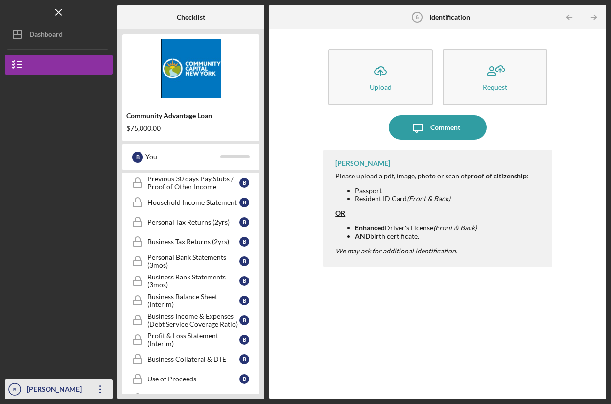
click at [87, 388] on div "[PERSON_NAME]" at bounding box center [56, 390] width 64 height 22
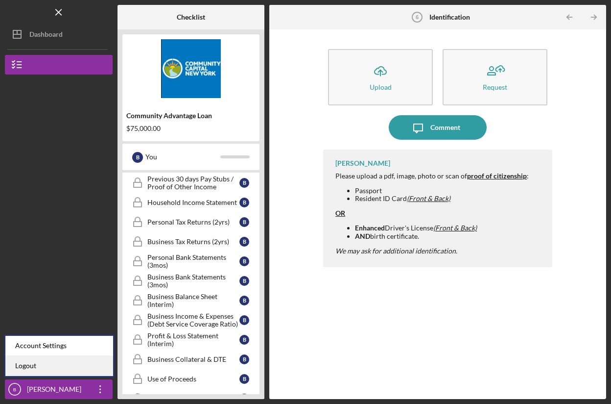
click at [50, 359] on link "Logout" at bounding box center [59, 366] width 108 height 20
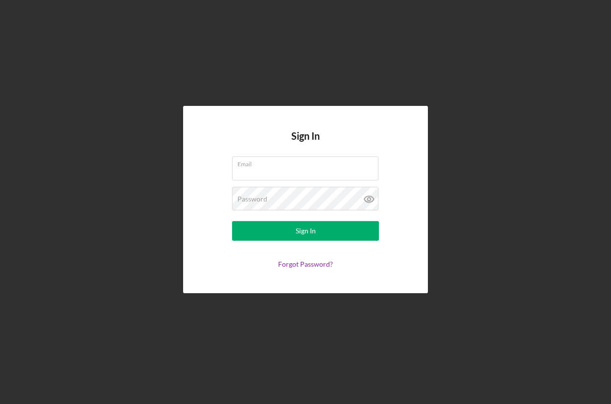
type input "[EMAIL_ADDRESS][DOMAIN_NAME]"
